Goal: Transaction & Acquisition: Obtain resource

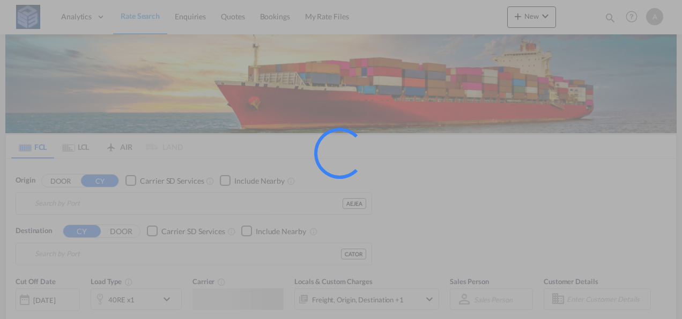
type input "[GEOGRAPHIC_DATA], [GEOGRAPHIC_DATA]"
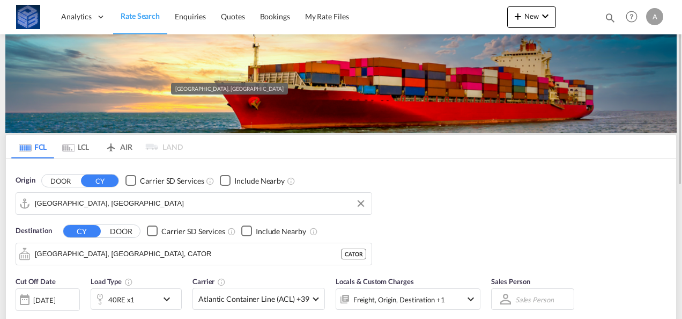
scroll to position [107, 0]
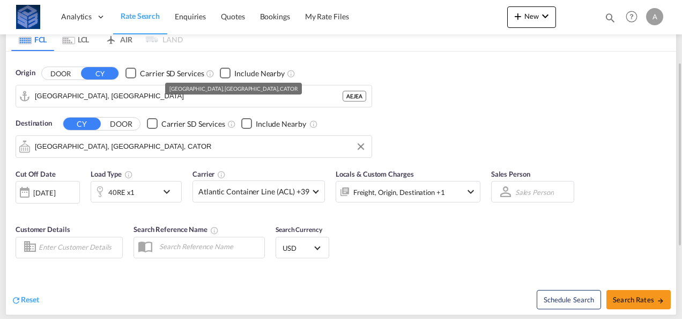
click at [150, 142] on input "[GEOGRAPHIC_DATA], [GEOGRAPHIC_DATA], CATOR" at bounding box center [200, 146] width 331 height 16
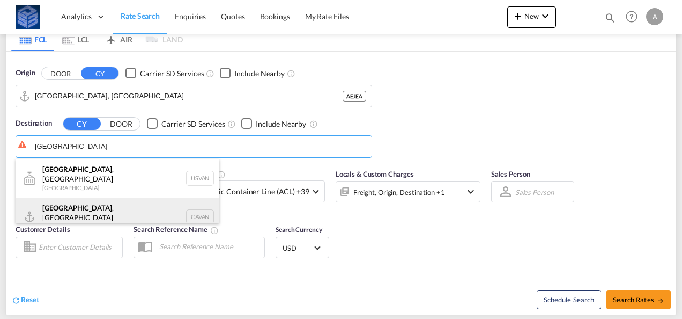
click at [78, 206] on div "[GEOGRAPHIC_DATA] , [GEOGRAPHIC_DATA] [GEOGRAPHIC_DATA] [GEOGRAPHIC_DATA]" at bounding box center [118, 216] width 204 height 39
type input "[GEOGRAPHIC_DATA], [GEOGRAPHIC_DATA], CAVAN"
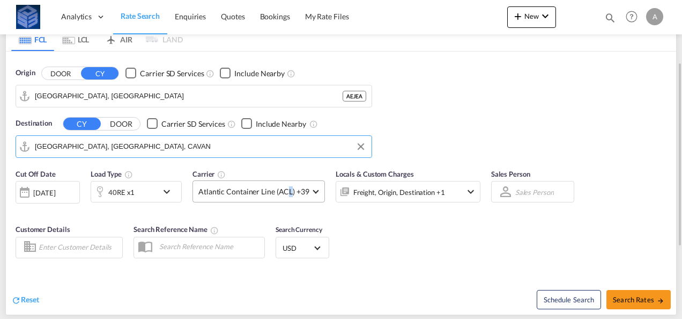
click at [288, 192] on span "Atlantic Container Line (ACL) +39" at bounding box center [253, 191] width 111 height 11
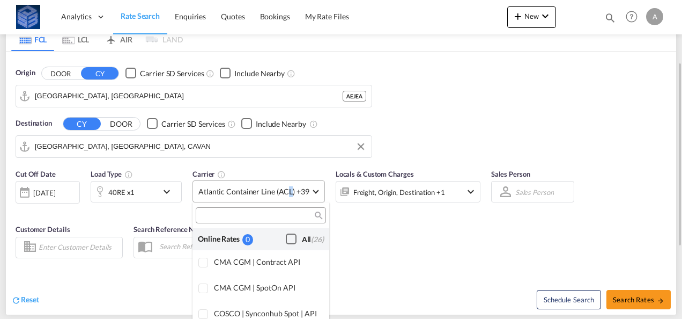
scroll to position [656, 0]
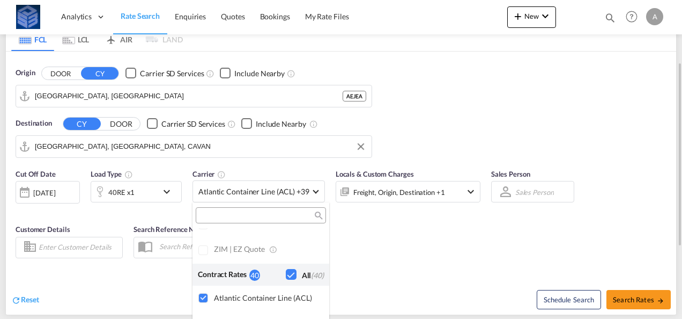
drag, startPoint x: 288, startPoint y: 192, endPoint x: 476, endPoint y: 264, distance: 201.5
click at [462, 264] on md-backdrop at bounding box center [341, 159] width 682 height 319
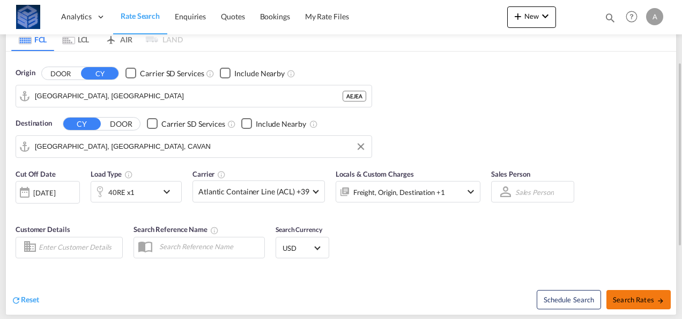
click at [631, 295] on span "Search Rates" at bounding box center [638, 299] width 51 height 9
type input "AEJEA to CAVAN / [DATE]"
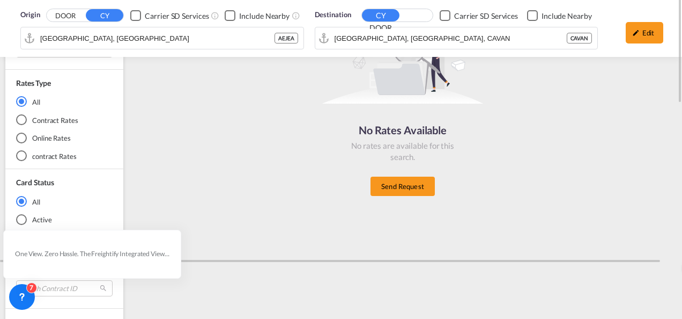
scroll to position [107, 0]
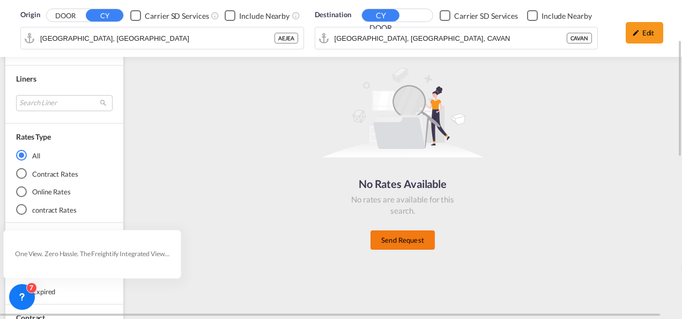
click at [391, 239] on button "Send Request" at bounding box center [403, 239] width 64 height 19
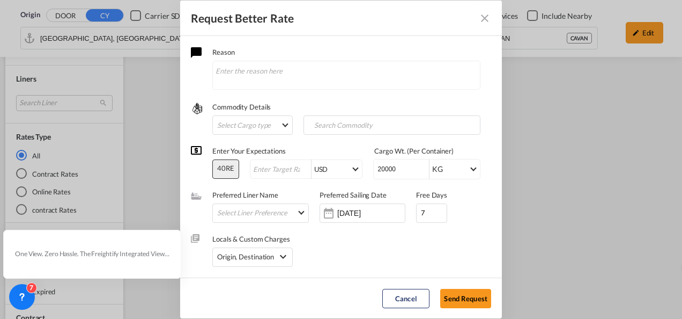
click at [487, 20] on md-icon "Close dialog" at bounding box center [484, 18] width 13 height 13
